Goal: Information Seeking & Learning: Learn about a topic

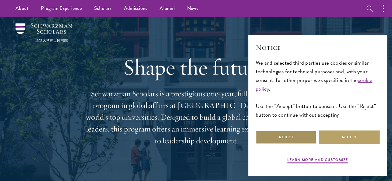
click at [306, 134] on button "Reject" at bounding box center [286, 138] width 61 height 14
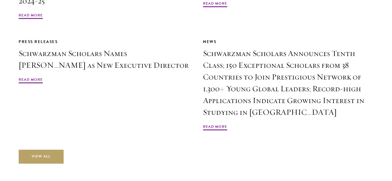
scroll to position [1334, 0]
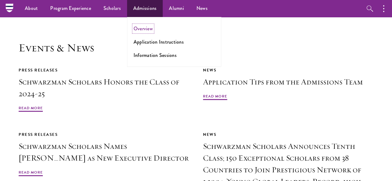
click at [145, 30] on link "Overview" at bounding box center [143, 28] width 19 height 7
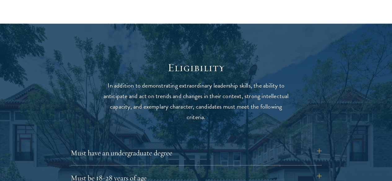
scroll to position [806, 0]
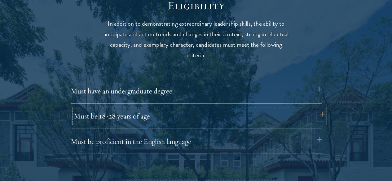
click at [142, 109] on button "Must be 18-28 years of age" at bounding box center [199, 116] width 251 height 15
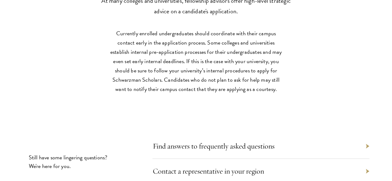
scroll to position [2699, 0]
